Goal: Task Accomplishment & Management: Manage account settings

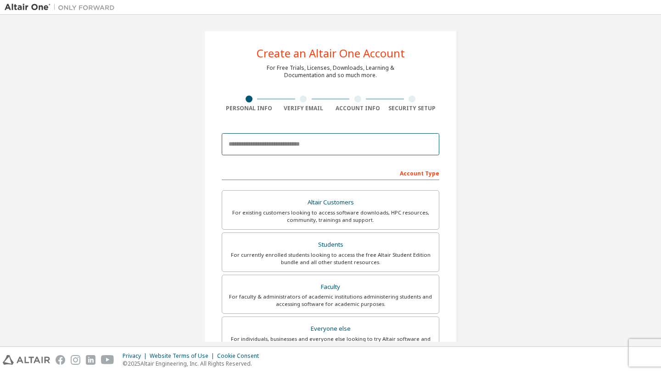
click at [368, 147] on input "email" at bounding box center [331, 144] width 218 height 22
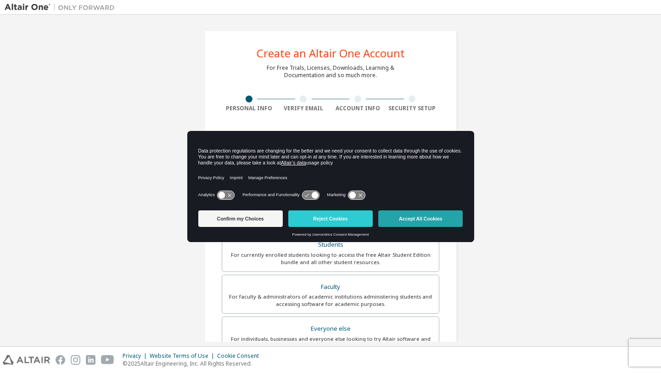
click at [418, 221] on button "Accept All Cookies" at bounding box center [420, 218] width 84 height 17
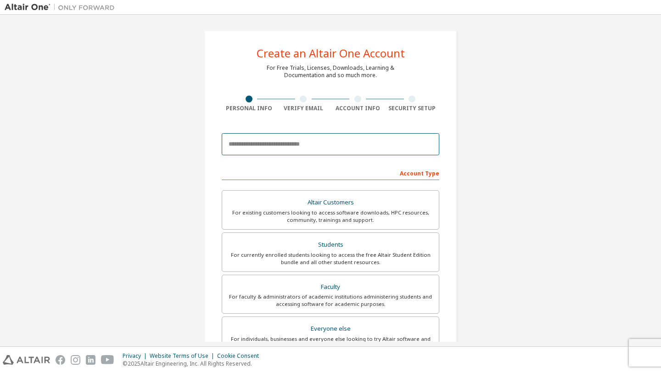
click at [312, 148] on input "email" at bounding box center [331, 144] width 218 height 22
type input "**********"
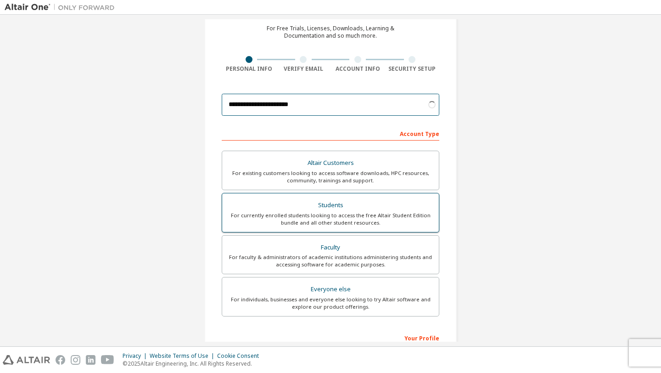
scroll to position [40, 0]
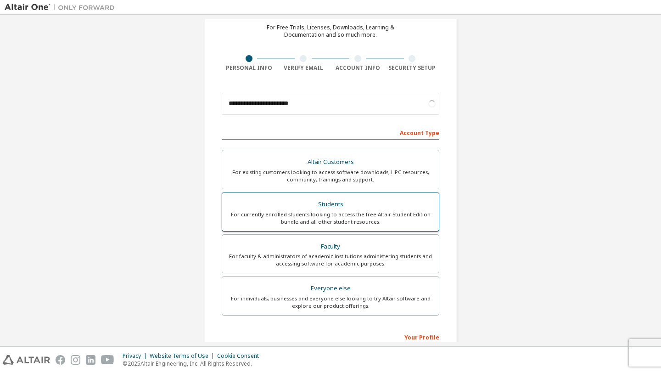
click at [379, 220] on div "For currently enrolled students looking to access the free Altair Student Editi…" at bounding box center [331, 218] width 206 height 15
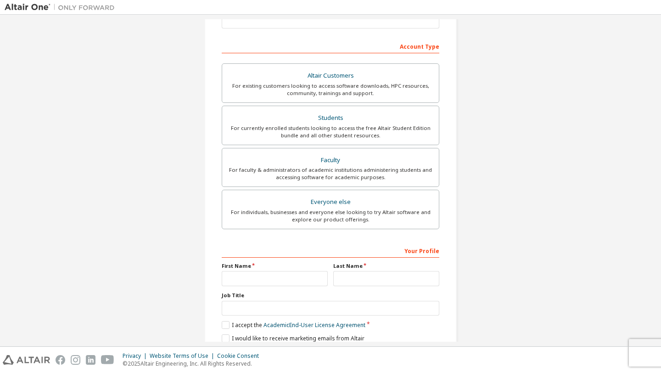
scroll to position [164, 0]
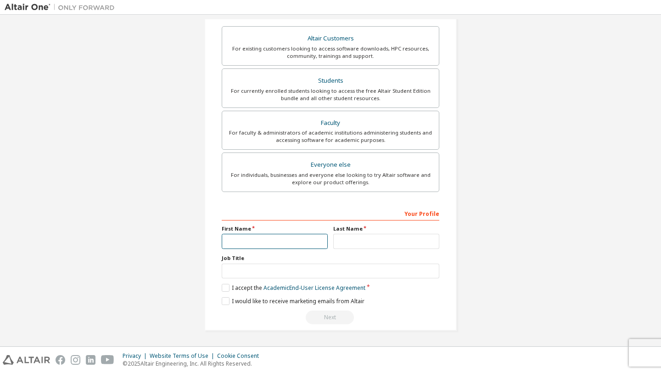
click at [279, 245] on input "text" at bounding box center [275, 241] width 106 height 15
type input "**********"
click at [340, 244] on input "text" at bounding box center [386, 241] width 106 height 15
type input "**********"
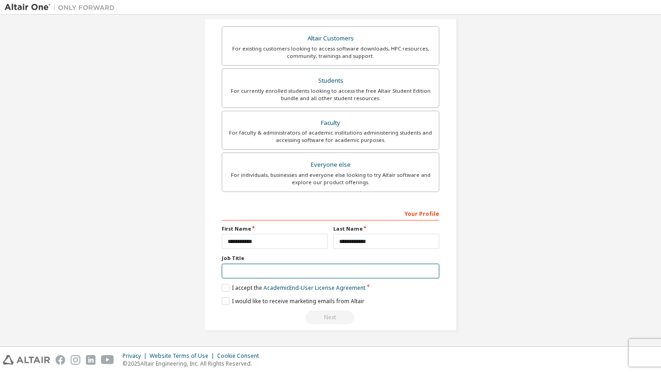
click at [344, 265] on input "text" at bounding box center [331, 270] width 218 height 15
type input "*******"
click at [222, 285] on label "I accept the Academic End-User License Agreement" at bounding box center [294, 288] width 144 height 8
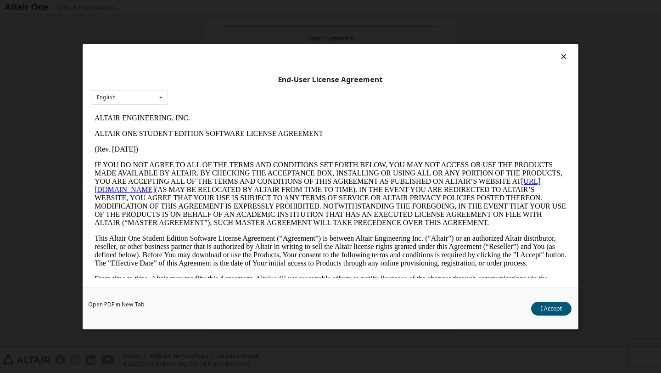
scroll to position [0, 0]
click at [562, 304] on button "I Accept" at bounding box center [551, 308] width 40 height 14
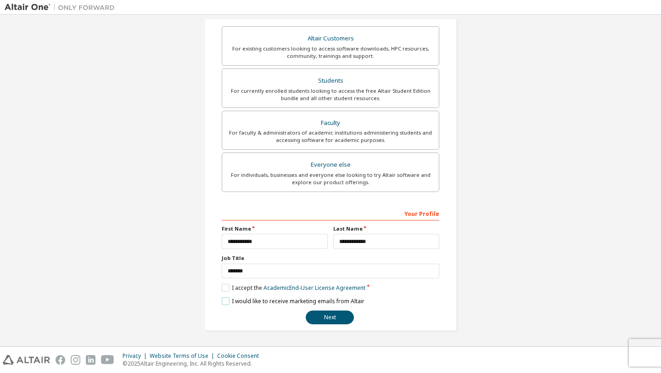
click at [226, 301] on label "I would like to receive marketing emails from Altair" at bounding box center [293, 301] width 143 height 8
click at [326, 315] on button "Next" at bounding box center [330, 317] width 48 height 14
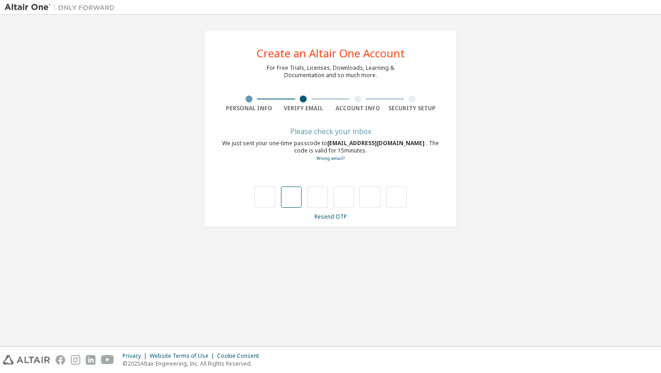
type input "*"
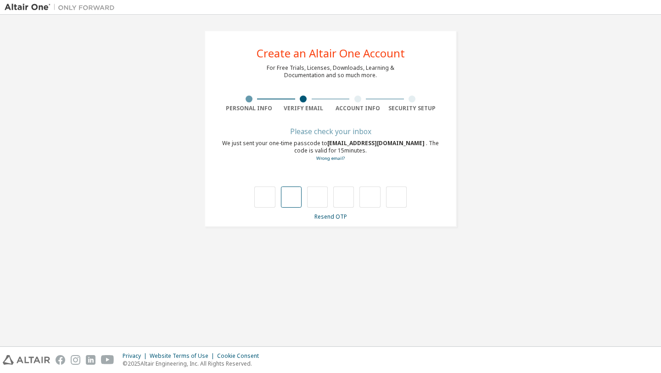
type input "*"
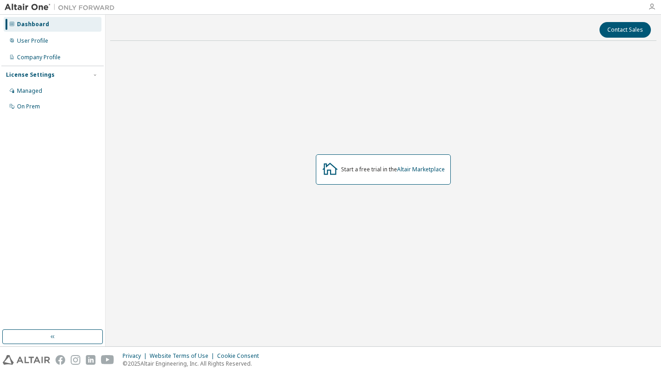
click at [651, 8] on icon "button" at bounding box center [651, 6] width 7 height 7
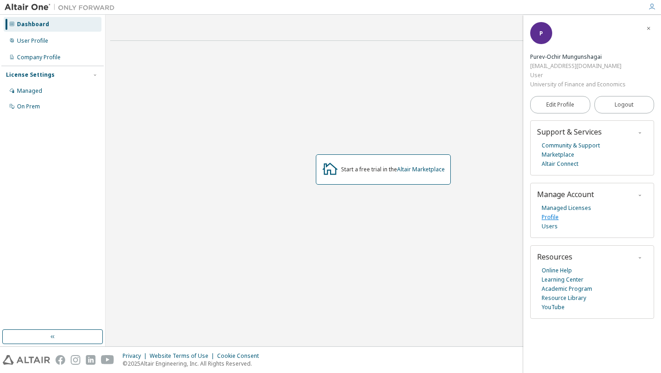
click at [550, 220] on link "Profile" at bounding box center [549, 216] width 17 height 9
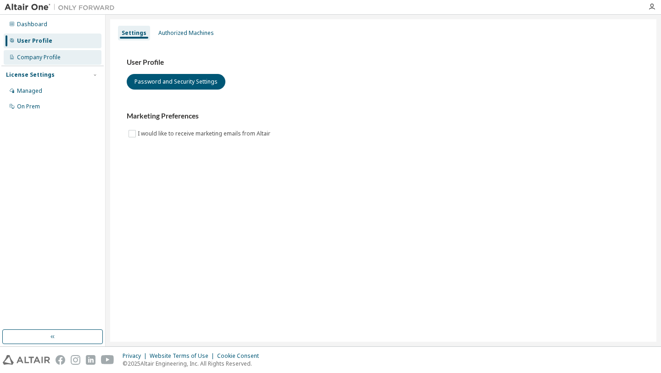
click at [56, 62] on div "Company Profile" at bounding box center [53, 57] width 98 height 15
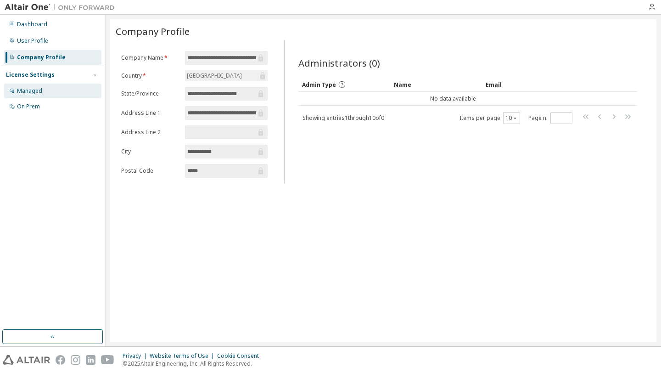
click at [50, 87] on div "Managed" at bounding box center [53, 91] width 98 height 15
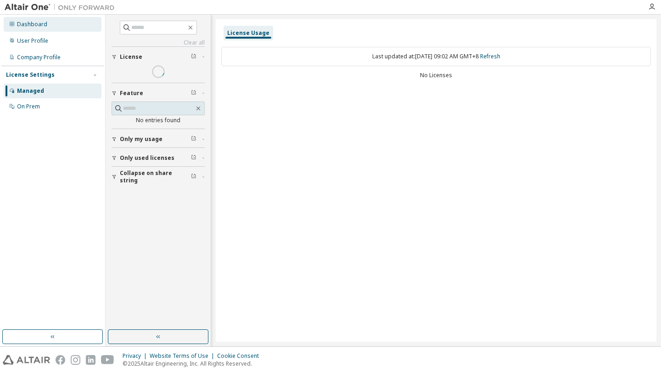
click at [58, 25] on div "Dashboard" at bounding box center [53, 24] width 98 height 15
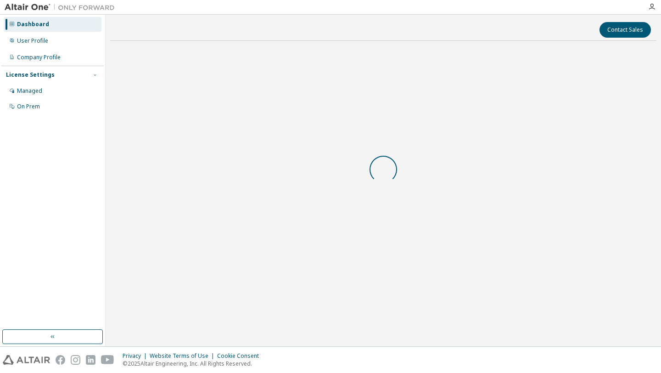
click at [96, 74] on icon "button" at bounding box center [95, 75] width 6 height 6
